Goal: Find specific page/section: Find specific page/section

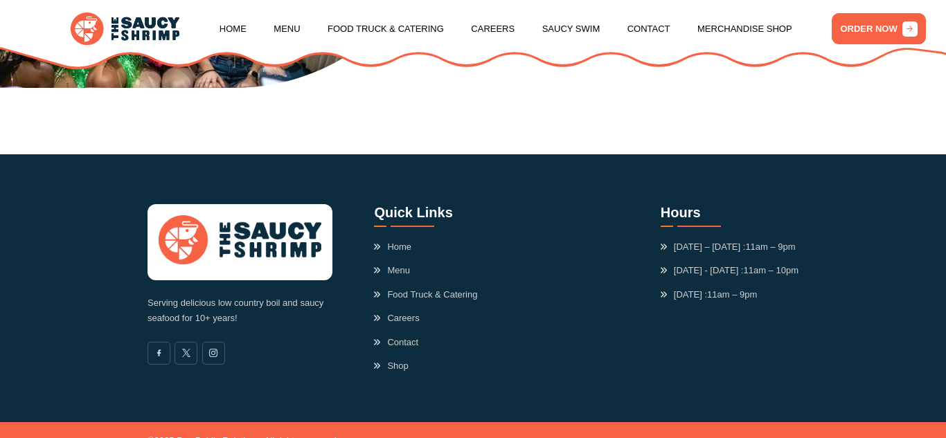
scroll to position [703, 0]
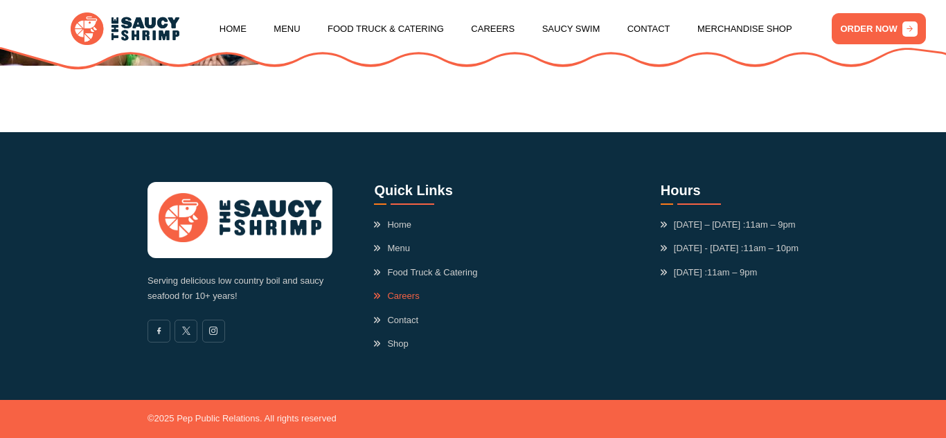
click at [395, 298] on link "Careers" at bounding box center [396, 297] width 45 height 14
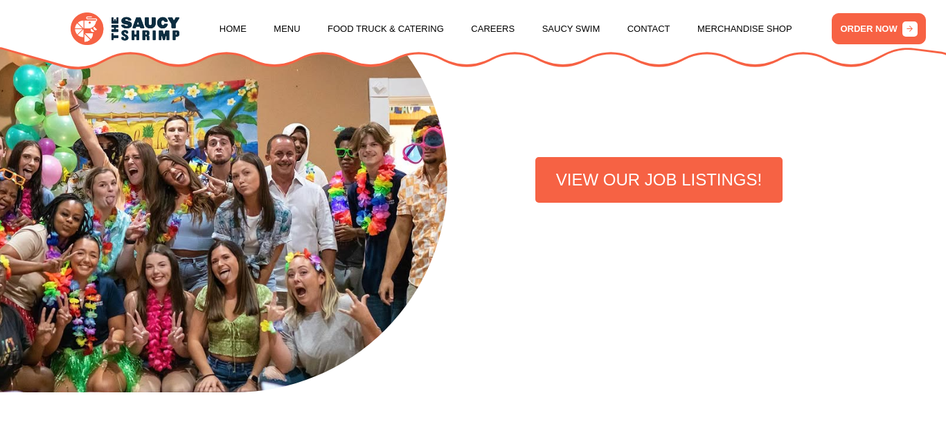
scroll to position [388, 0]
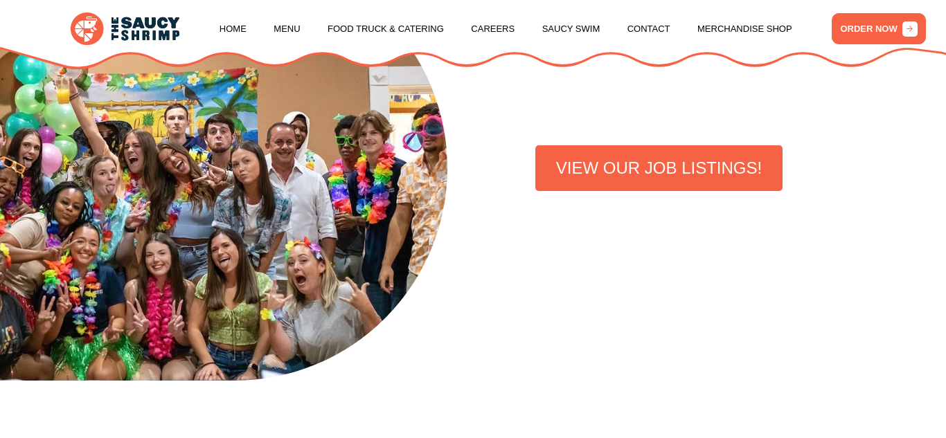
click at [722, 183] on link "VIEW OUR JOB LISTINGS!" at bounding box center [658, 168] width 247 height 46
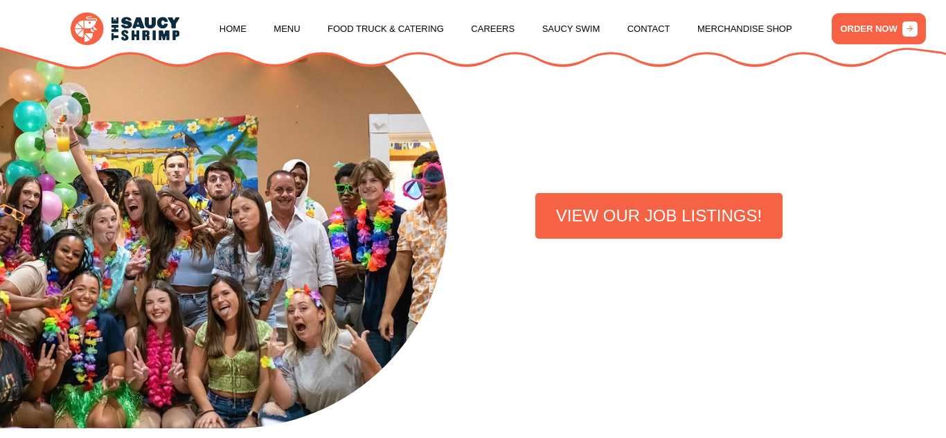
scroll to position [343, 0]
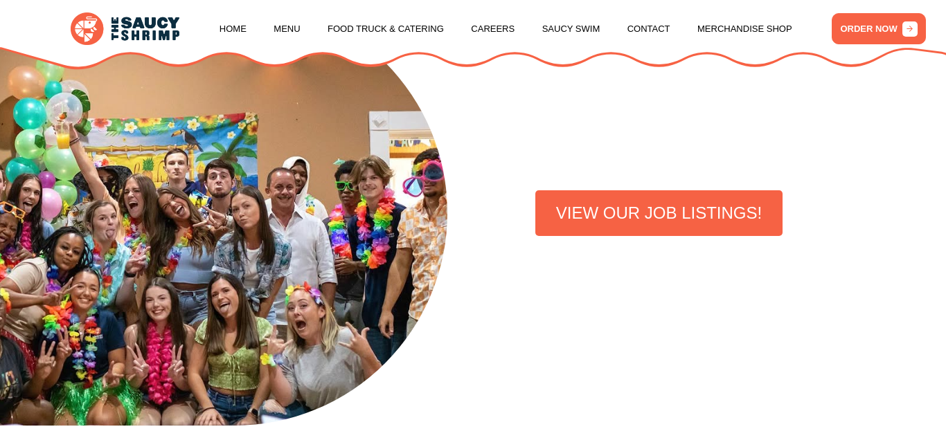
click at [679, 229] on link "VIEW OUR JOB LISTINGS!" at bounding box center [658, 213] width 247 height 46
